Goal: Task Accomplishment & Management: Manage account settings

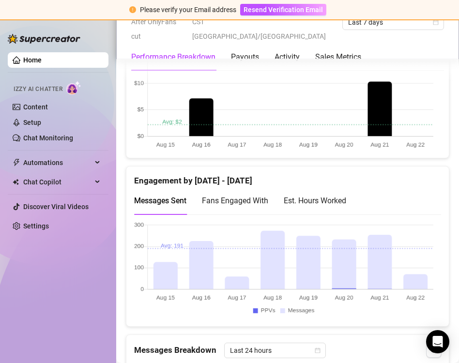
scroll to position [604, 0]
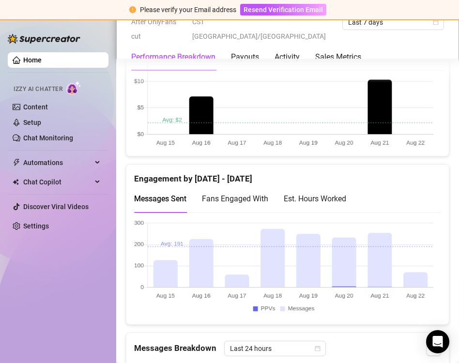
click at [302, 204] on div "Est. Hours Worked" at bounding box center [315, 199] width 62 height 28
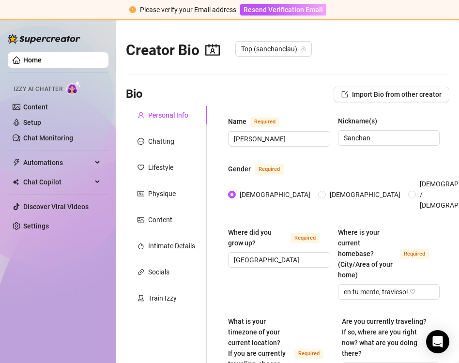
radio input "true"
type input "[DATE]"
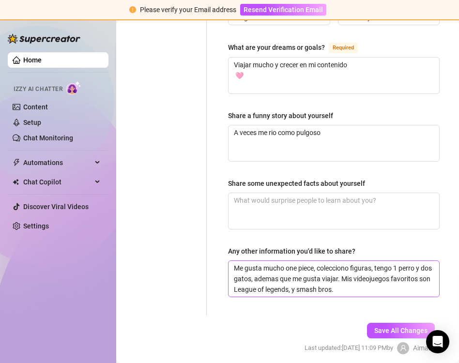
scroll to position [729, 0]
drag, startPoint x: 233, startPoint y: 254, endPoint x: 316, endPoint y: 254, distance: 83.2
click at [316, 260] on textarea "Me gusta mucho one piece, colecciono figuras, tengo 1 perro y dos gatos, ademas…" at bounding box center [333, 278] width 211 height 36
